Goal: Navigation & Orientation: Find specific page/section

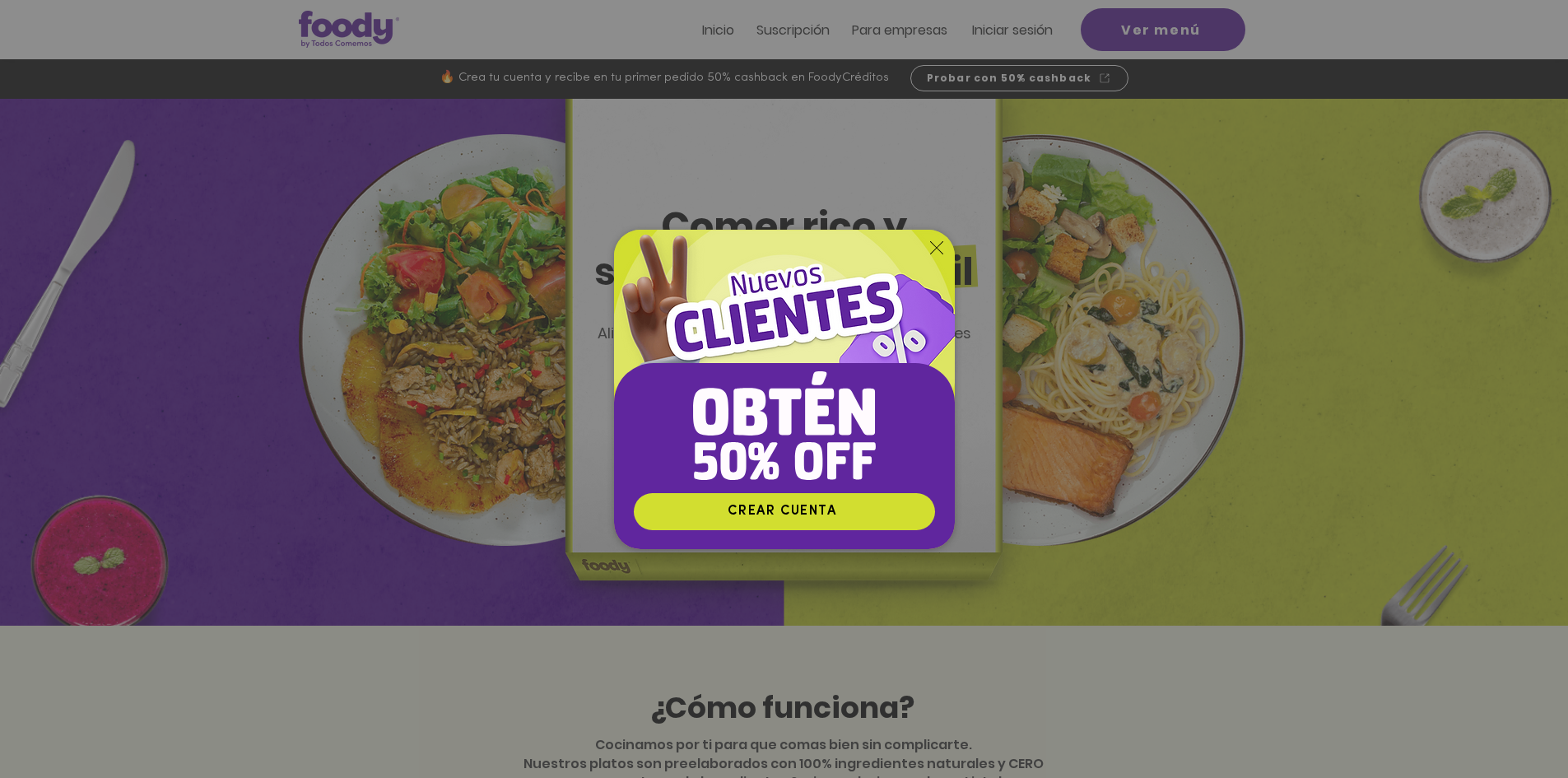
click at [925, 261] on img "Nuevos suscriptores 50% off" at bounding box center [784, 360] width 340 height 262
click at [934, 252] on icon "Volver al sitio" at bounding box center [936, 247] width 13 height 13
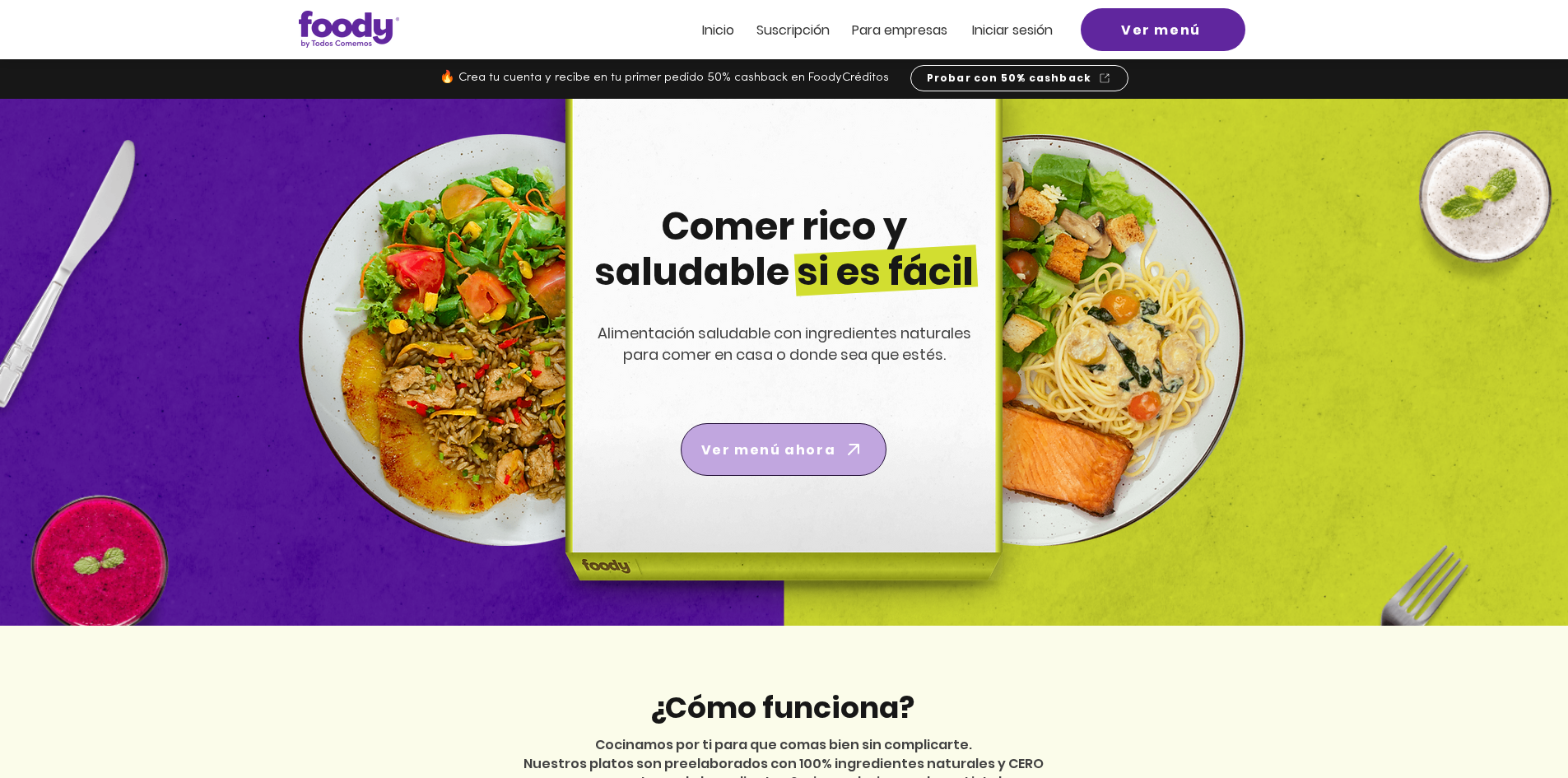
click at [873, 428] on span "Ver menú ahora" at bounding box center [783, 450] width 199 height 46
click at [807, 460] on span "Ver menú ahora" at bounding box center [768, 449] width 134 height 20
click at [748, 444] on span "Ver menú ahora" at bounding box center [768, 449] width 134 height 20
